Goal: Information Seeking & Learning: Learn about a topic

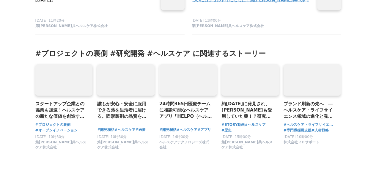
scroll to position [2795, 0]
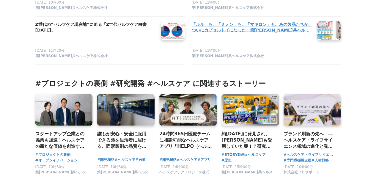
click at [339, 34] on link at bounding box center [329, 30] width 29 height 23
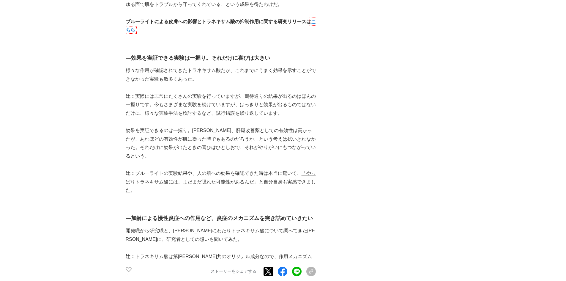
scroll to position [1487, 0]
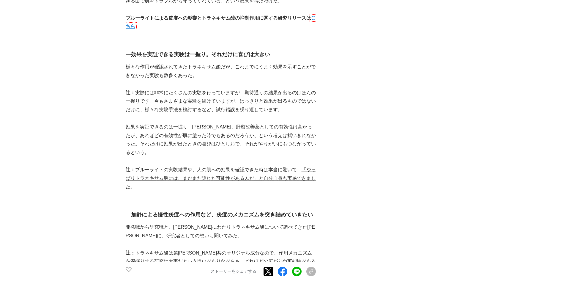
click at [176, 140] on p "効果を実証できるのは一握り。[PERSON_NAME]、肝斑改善薬としての有効性は高かったが、あれほどの有効性が肌に塗った時でもあるのだろうか、という考えは拭…" at bounding box center [221, 140] width 190 height 34
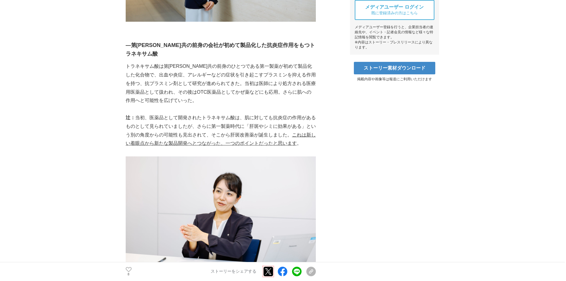
scroll to position [297, 0]
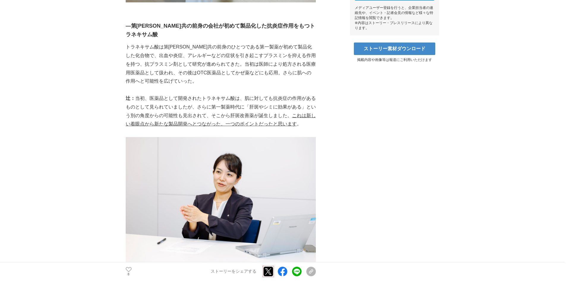
drag, startPoint x: 294, startPoint y: 71, endPoint x: 288, endPoint y: 73, distance: 6.7
click at [293, 94] on p "辻： 当初、医薬品として開発されたトラネキサム酸は、肌に対しても抗炎症の作用があるものとして見られていましたが、さらに第一製薬時代に「肝斑やシミに効果がある」…" at bounding box center [221, 111] width 190 height 34
click at [192, 94] on p "辻： 当初、医薬品として開発されたトラネキサム酸は、肌に対しても抗炎症の作用があるものとして見られていましたが、さらに第一製薬時代に「肝斑やシミに効果がある」…" at bounding box center [221, 111] width 190 height 34
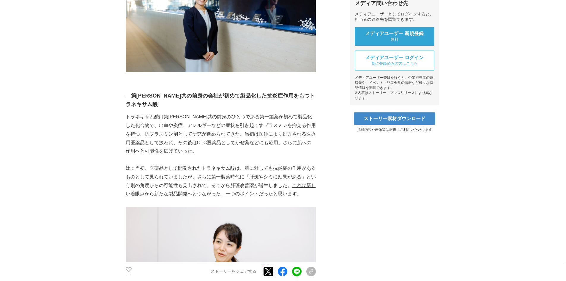
scroll to position [238, 0]
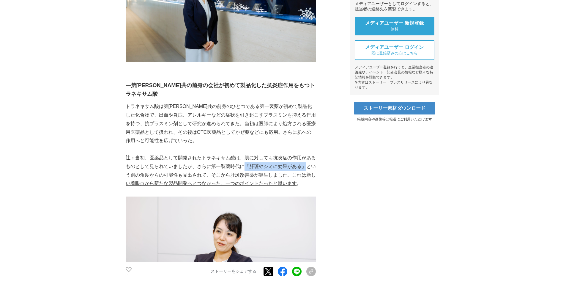
drag, startPoint x: 243, startPoint y: 139, endPoint x: 305, endPoint y: 138, distance: 61.5
click at [305, 154] on p "辻： 当初、医薬品として開発されたトラネキサム酸は、肌に対しても抗炎症の作用があるものとして見られていましたが、さらに第一製薬時代に「肝斑やシミに効果がある」…" at bounding box center [221, 171] width 190 height 34
copy p "「肝斑やシミに効果がある」"
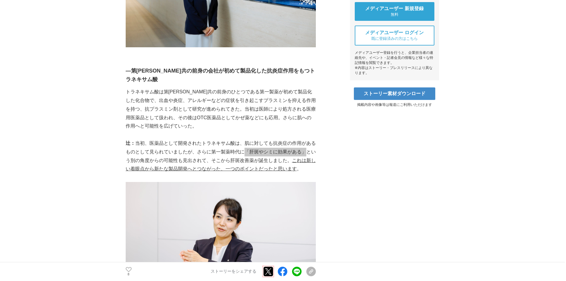
scroll to position [178, 0]
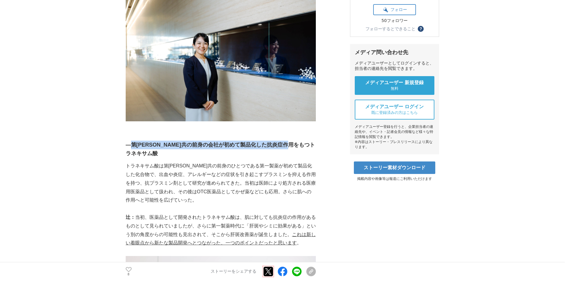
drag, startPoint x: 129, startPoint y: 125, endPoint x: 311, endPoint y: 124, distance: 182.3
click at [311, 142] on strong "―第[PERSON_NAME]共の前身の会社が初めて製品化した抗炎症作用をもつトラネキサム酸" at bounding box center [220, 149] width 189 height 15
copy strong "第[PERSON_NAME]共の前身の会社が初めて製品化した抗炎症作用をもつトラネキサム酸"
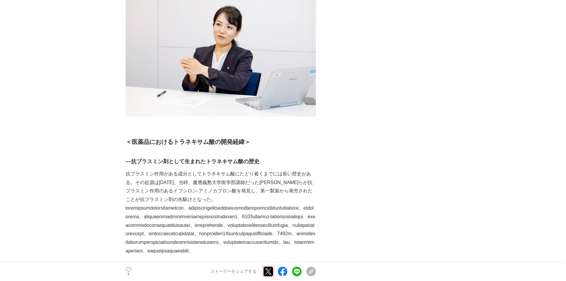
scroll to position [446, 0]
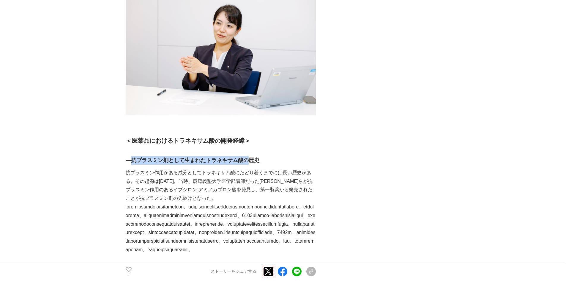
drag, startPoint x: 132, startPoint y: 133, endPoint x: 250, endPoint y: 134, distance: 117.7
click at [248, 157] on strong "―抗プラスミン剤として生まれたトラネキサム酸の歴史" at bounding box center [193, 160] width 134 height 6
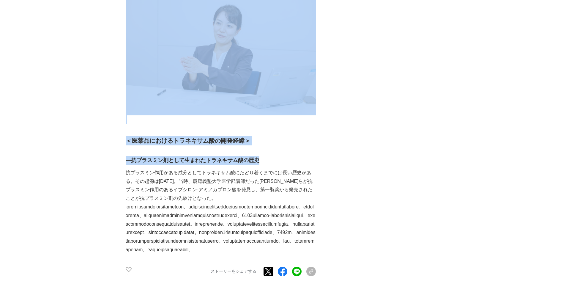
drag, startPoint x: 265, startPoint y: 132, endPoint x: 114, endPoint y: 131, distance: 150.7
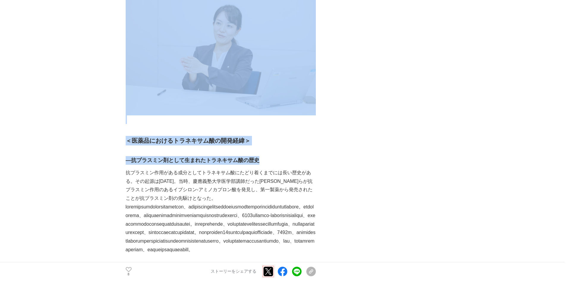
drag, startPoint x: 121, startPoint y: 132, endPoint x: 258, endPoint y: 130, distance: 137.7
click at [261, 156] on h3 "―抗プラスミン剤として生まれたトラネキサム酸の歴史" at bounding box center [221, 160] width 190 height 9
drag, startPoint x: 261, startPoint y: 133, endPoint x: 123, endPoint y: 133, distance: 138.0
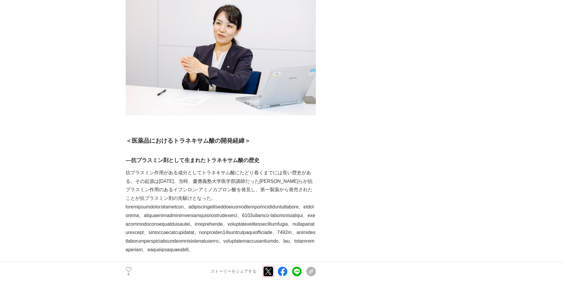
drag, startPoint x: 198, startPoint y: 137, endPoint x: 262, endPoint y: 126, distance: 64.2
click at [254, 157] on strong "―抗プラスミン剤として生まれたトラネキサム酸の歴史" at bounding box center [193, 160] width 134 height 6
drag, startPoint x: 270, startPoint y: 132, endPoint x: 127, endPoint y: 132, distance: 143.0
click at [127, 156] on h3 "―抗プラスミン剤として生まれたトラネキサム酸の歴史" at bounding box center [221, 160] width 190 height 9
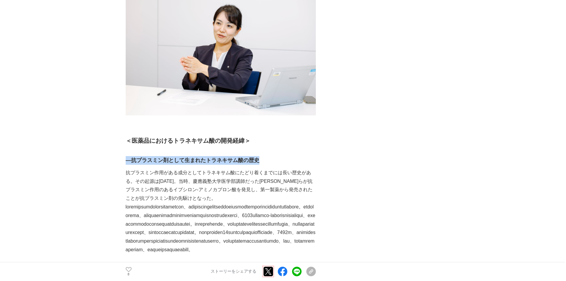
copy strong "―抗プラスミン剤として生まれたトラネキサム酸の歴史"
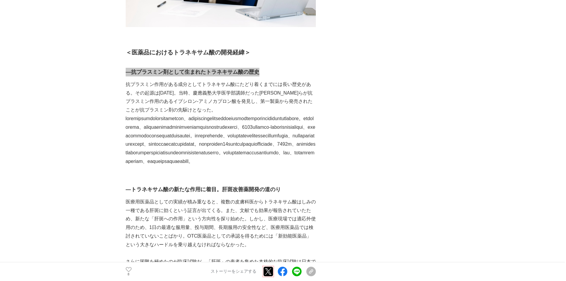
scroll to position [476, 0]
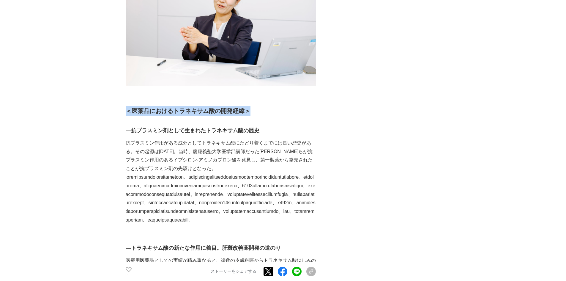
drag, startPoint x: 262, startPoint y: 79, endPoint x: 127, endPoint y: 83, distance: 135.6
click at [127, 106] on h2 "＜医薬品におけるトラネキサム酸の開発経緯＞" at bounding box center [221, 111] width 190 height 10
copy h2 "＜医薬品におけるトラネキサム酸の開発経緯＞"
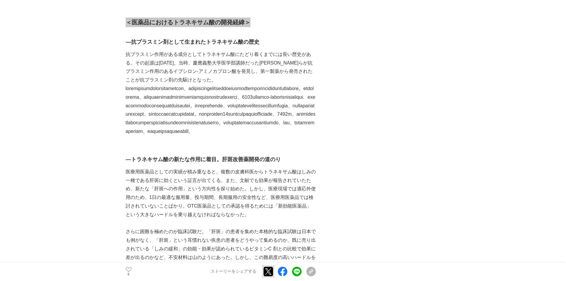
scroll to position [565, 0]
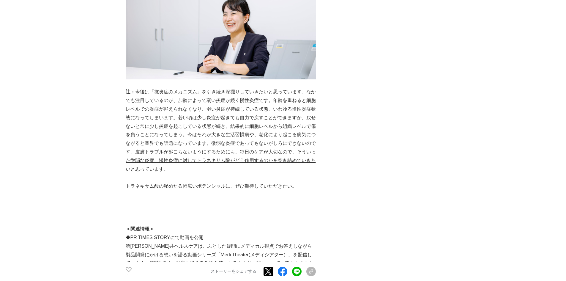
scroll to position [2013, 0]
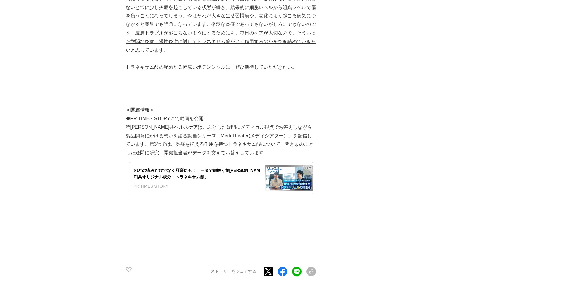
click at [305, 142] on p "第[PERSON_NAME]共ヘルスケアは、ふとした疑問にメディカル視点でお答えしながら製品開発にかける想いを語る動画シリーズ「Medi Theater(メデ…" at bounding box center [221, 140] width 190 height 34
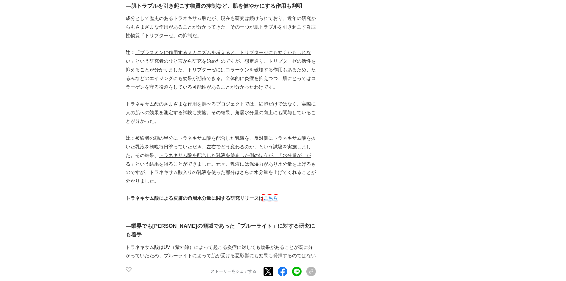
scroll to position [795, 0]
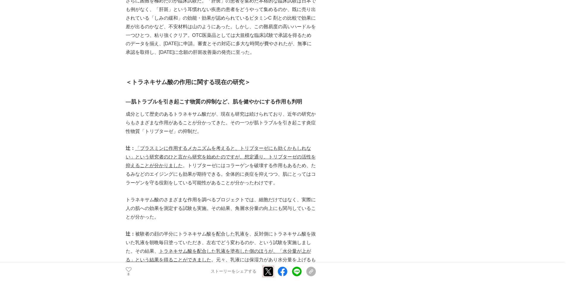
click at [242, 144] on p at bounding box center [221, 140] width 190 height 9
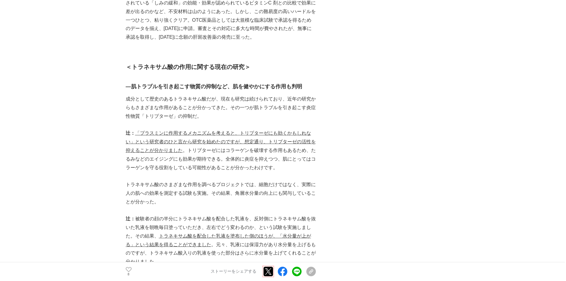
scroll to position [825, 0]
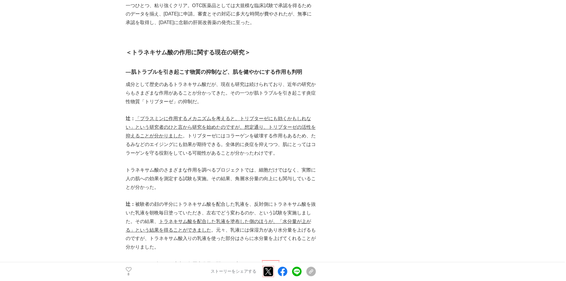
click at [221, 106] on p "成分として歴史のあるトラネキサム酸だが、現在も研究は続けられており、近年の研究からもさまざまな作用があることが分かってきた。その一つが肌トラブルを引き起こす炎…" at bounding box center [221, 93] width 190 height 26
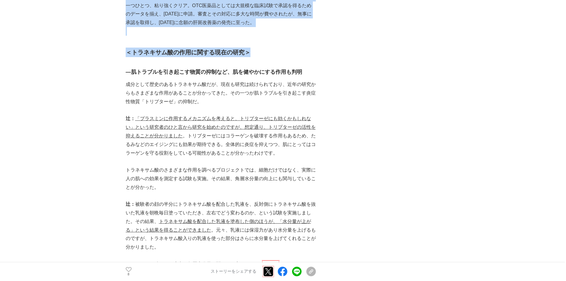
drag, startPoint x: 259, startPoint y: 66, endPoint x: 124, endPoint y: 72, distance: 134.8
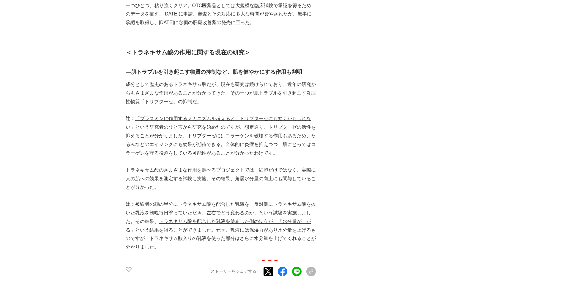
drag, startPoint x: 255, startPoint y: 64, endPoint x: 126, endPoint y: 67, distance: 128.5
click at [126, 57] on h2 "＜トラネキサム酸の作用に関する現在の研究＞" at bounding box center [221, 53] width 190 height 10
copy h2 "＜トラネキサム酸の作用に関する現在の研究＞"
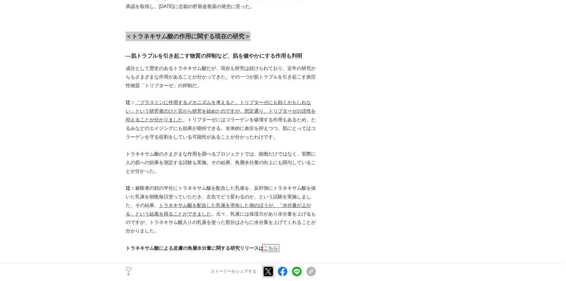
scroll to position [855, 0]
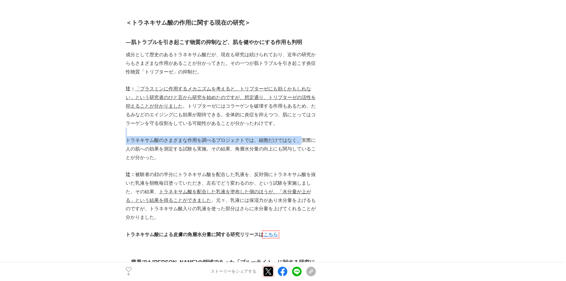
click at [266, 128] on p "辻： 「プラスミンに作用するメカニズムを考えると、トリプターゼにも効くかもしれない」という研究者のひと言から研究を始めたのですが、想定通り、トリプターゼの活性…" at bounding box center [221, 106] width 190 height 43
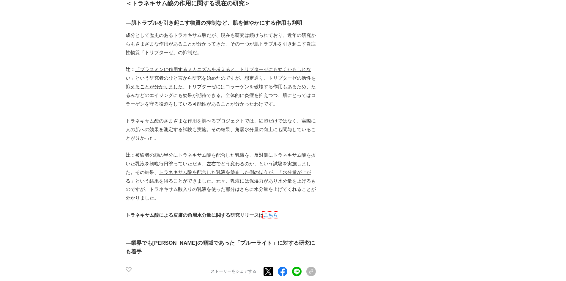
scroll to position [884, 0]
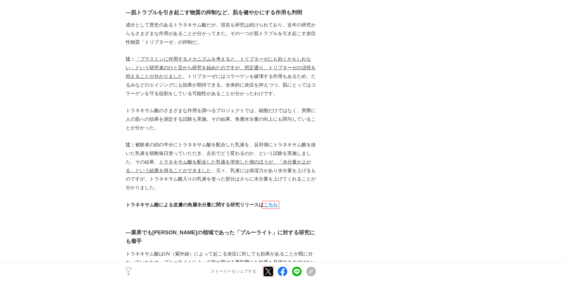
click at [128, 164] on p "辻： 被験者の顔の半分にトラネキサム酸を配合した乳液を、反対側にトラネキサム酸を抜いた乳液を朝晩毎日塗っていただき、左右でどう変わるのか、という試験を実施しま…" at bounding box center [221, 166] width 190 height 51
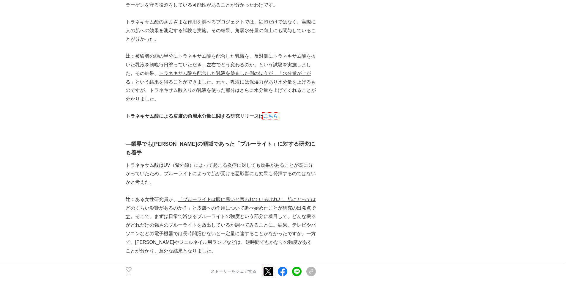
scroll to position [973, 0]
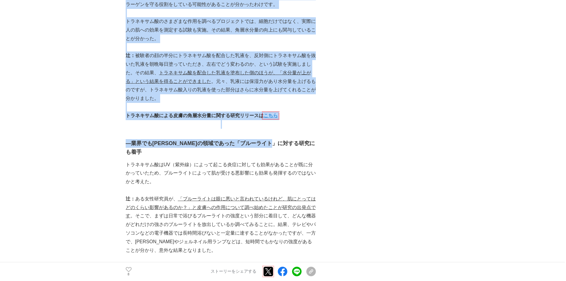
drag, startPoint x: 301, startPoint y: 157, endPoint x: 124, endPoint y: 157, distance: 176.6
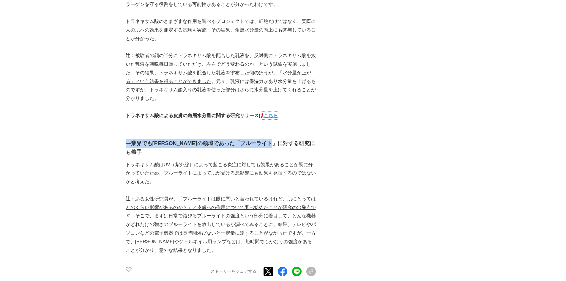
drag, startPoint x: 301, startPoint y: 155, endPoint x: 125, endPoint y: 155, distance: 175.4
click at [126, 155] on h3 "―業界でも[PERSON_NAME]の領域であった「ブルーライト」に対する研究にも着手" at bounding box center [221, 147] width 190 height 17
copy strong "―業界でも[PERSON_NAME]の領域であった「ブルーライト」に対する研究にも着手"
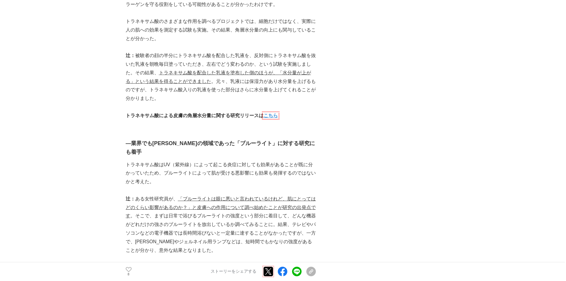
click at [197, 174] on p "トラネキサム酸はUV（紫外線）によって起こる炎症に対しても効果があることが既に分かっていたため、ブルーライトによって肌が受ける悪影響にも効果も発揮するのではな…" at bounding box center [221, 174] width 190 height 26
drag, startPoint x: 161, startPoint y: 177, endPoint x: 280, endPoint y: 181, distance: 119.0
click at [280, 174] on p "トラネキサム酸はUV（紫外線）によって起こる炎症に対しても効果があることが既に分かっていたため、ブルーライトによって肌が受ける悪影響にも効果も発揮するのではな…" at bounding box center [221, 174] width 190 height 26
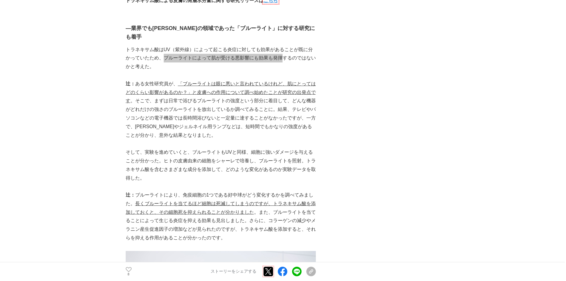
scroll to position [1092, 0]
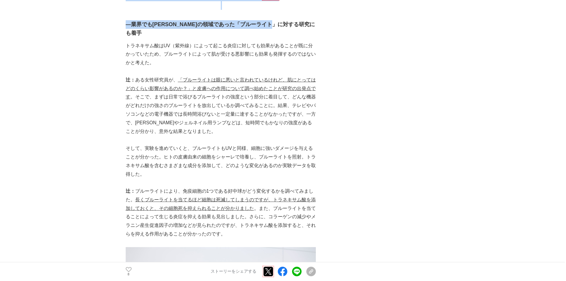
drag, startPoint x: 301, startPoint y: 38, endPoint x: 145, endPoint y: 25, distance: 155.8
click at [130, 33] on div "第[PERSON_NAME]共の前身のひとつである第一製薬が初めて製品化した「トラネキサム酸」。現在は第[PERSON_NAME]共ヘルスケアの医薬品や薬用化…" at bounding box center [221, 217] width 190 height 2404
drag, startPoint x: 126, startPoint y: 36, endPoint x: 295, endPoint y: 37, distance: 169.2
click at [295, 36] on strong "―業界でも[PERSON_NAME]の領域であった「ブルーライト」に対する研究にも着手" at bounding box center [220, 28] width 189 height 15
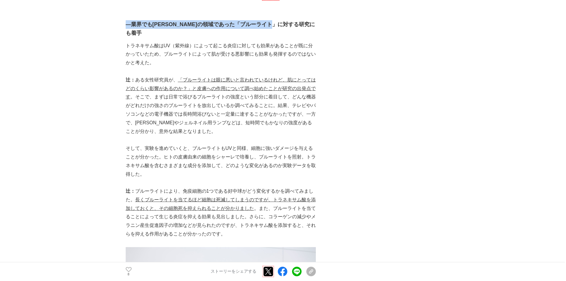
copy strong "―業界でも[PERSON_NAME]の領域であった「ブルーライト」に対する研究にも着手"
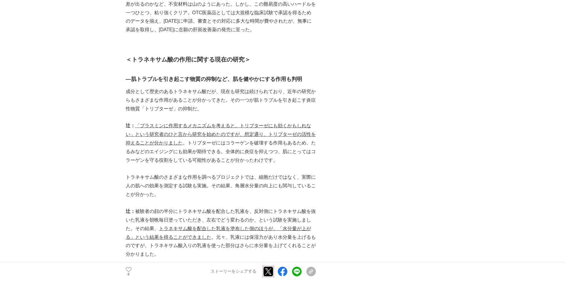
scroll to position [833, 0]
